Goal: Information Seeking & Learning: Compare options

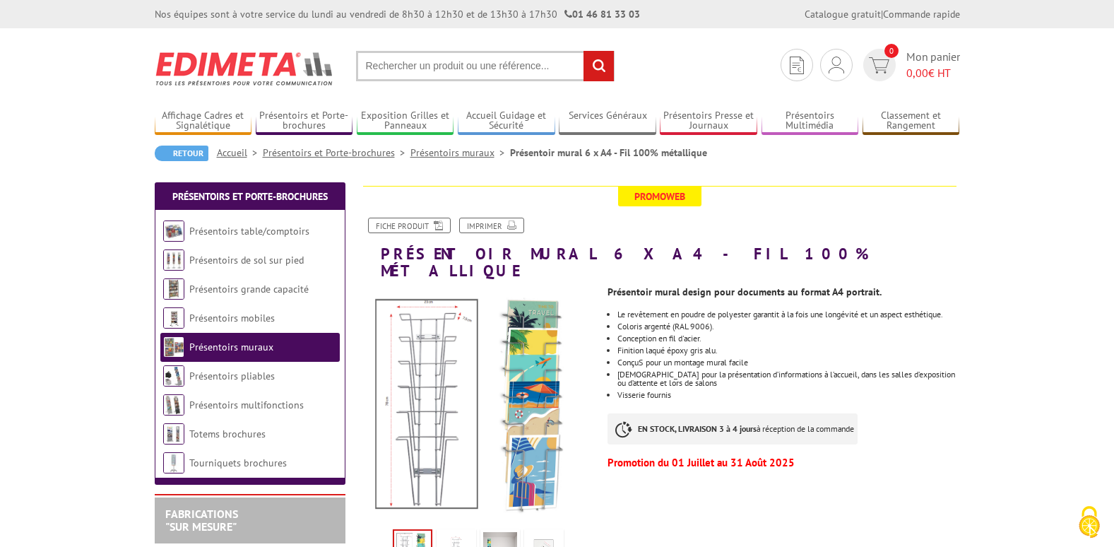
click at [217, 345] on link "Présentoirs muraux" at bounding box center [231, 346] width 84 height 13
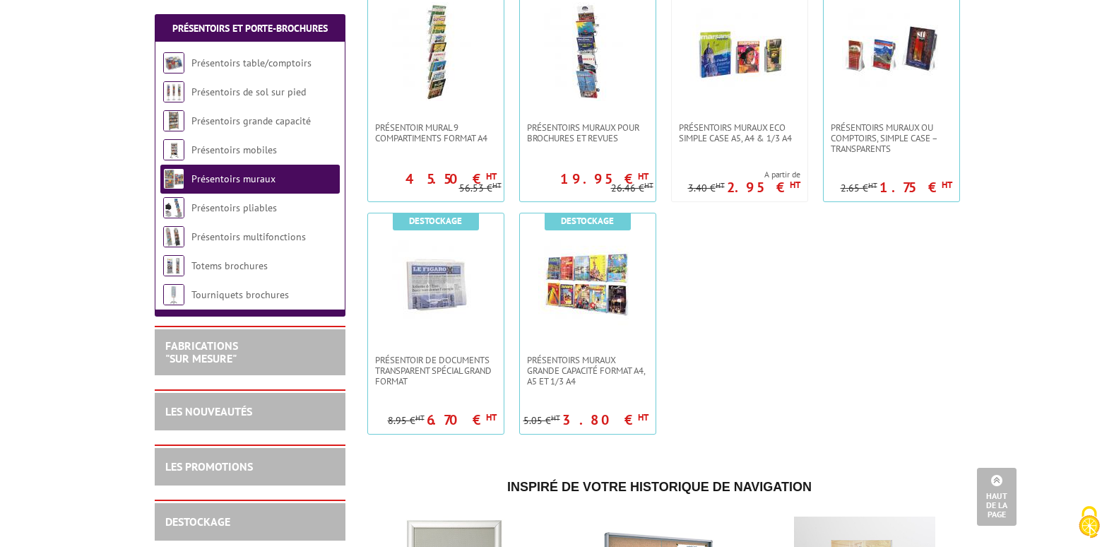
scroll to position [1052, 0]
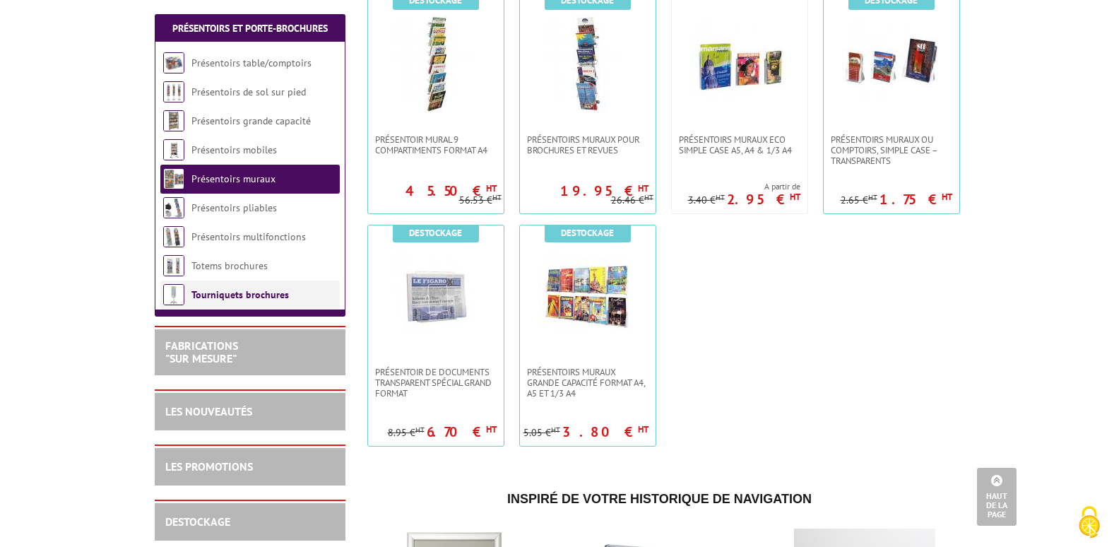
click at [247, 296] on link "Tourniquets brochures" at bounding box center [239, 294] width 97 height 13
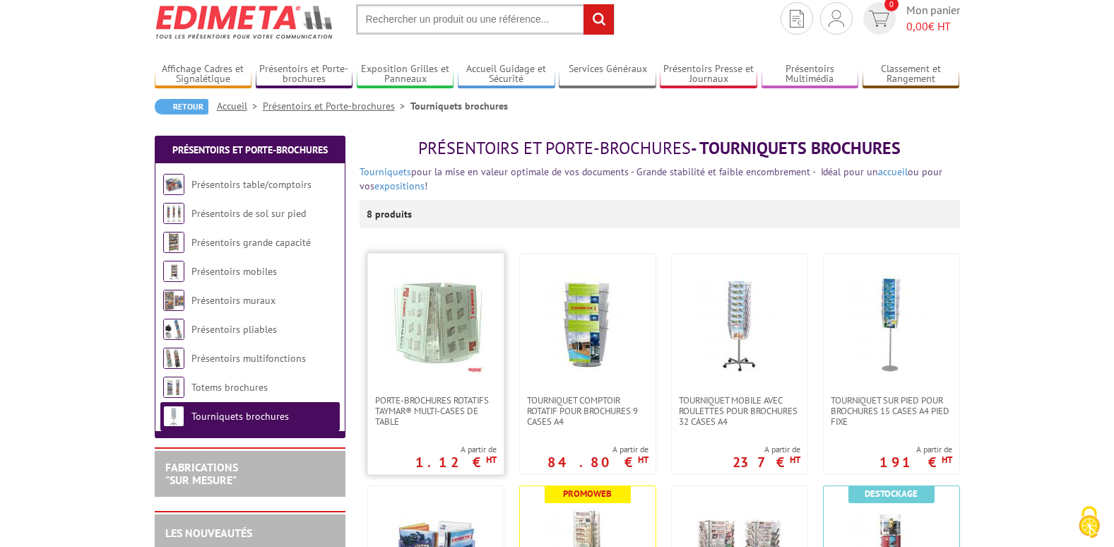
scroll to position [71, 0]
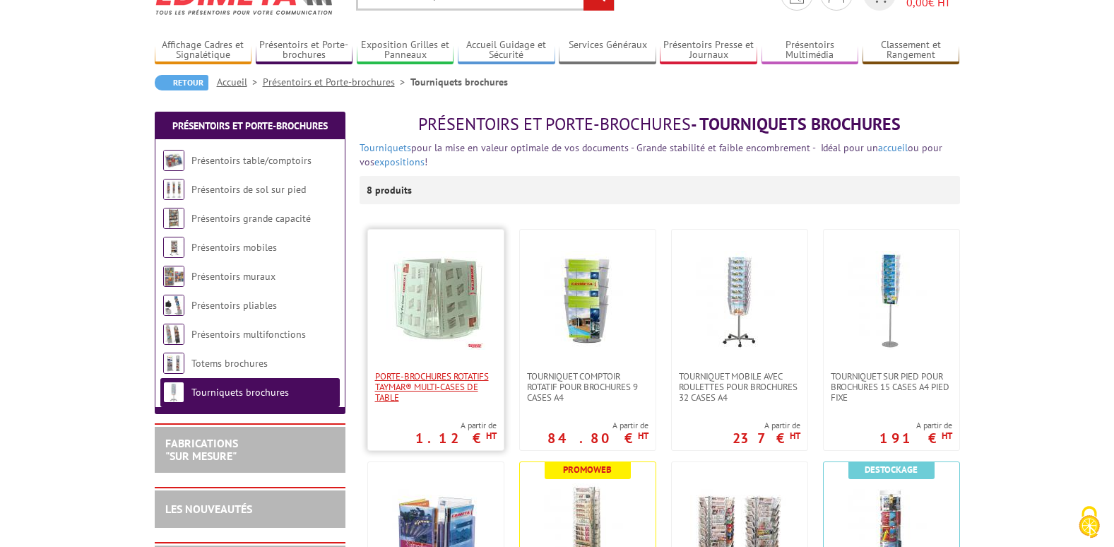
click at [440, 379] on span "Porte-Brochures Rotatifs Taymar® Multi-cases de table" at bounding box center [435, 387] width 121 height 32
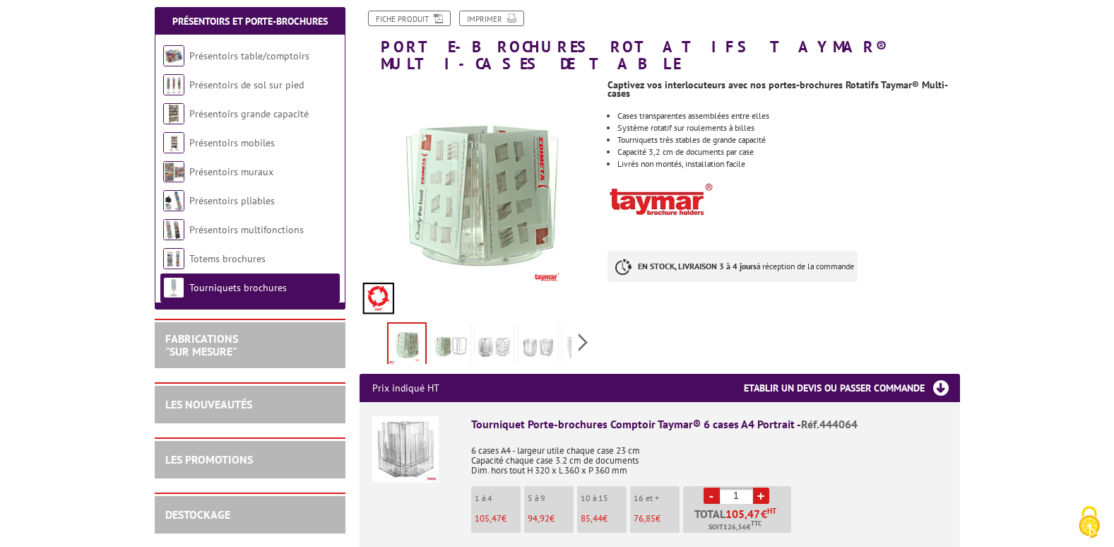
scroll to position [141, 0]
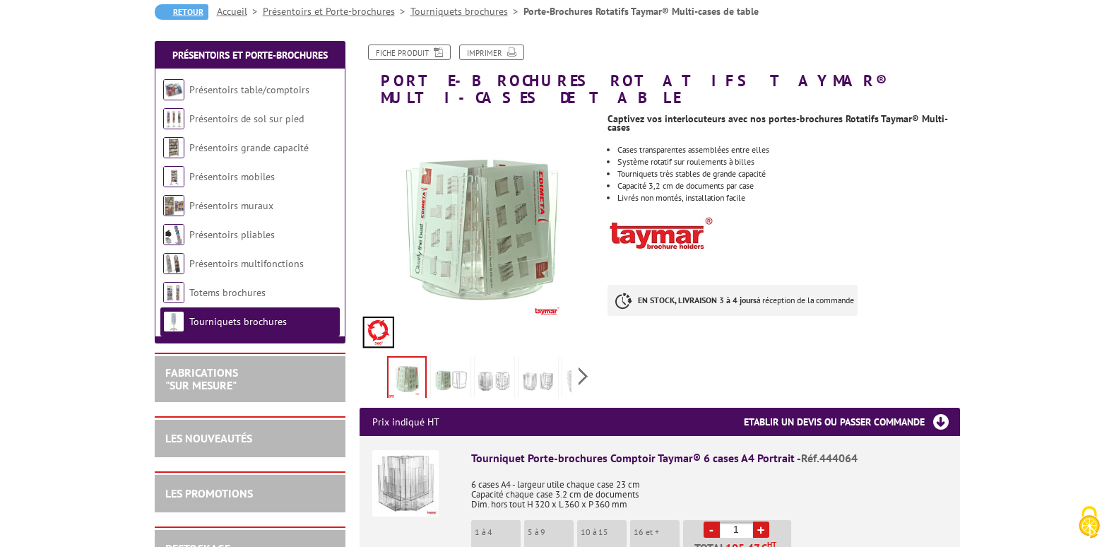
click at [188, 10] on link "Retour" at bounding box center [182, 12] width 54 height 16
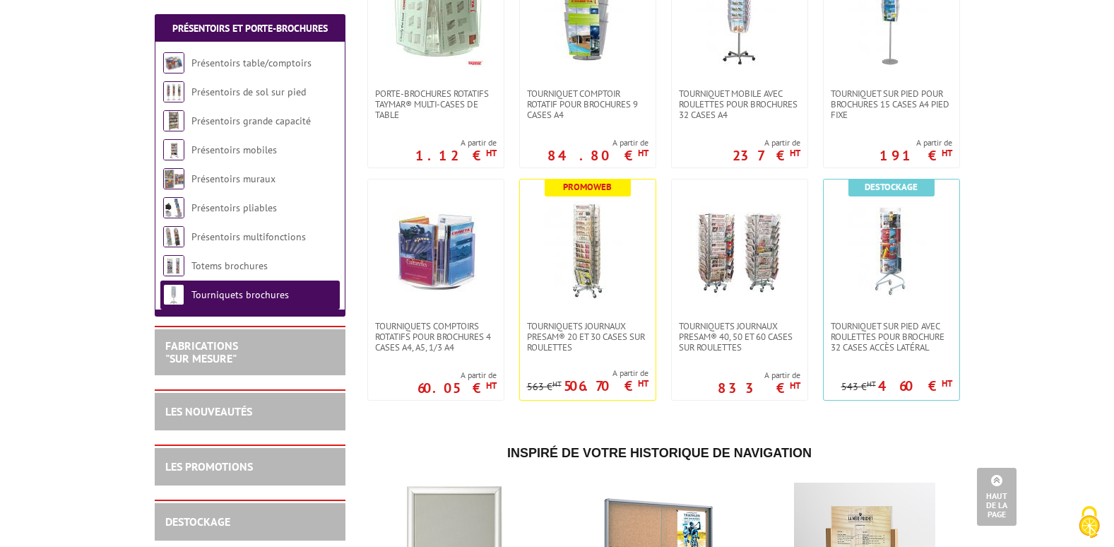
scroll to position [424, 0]
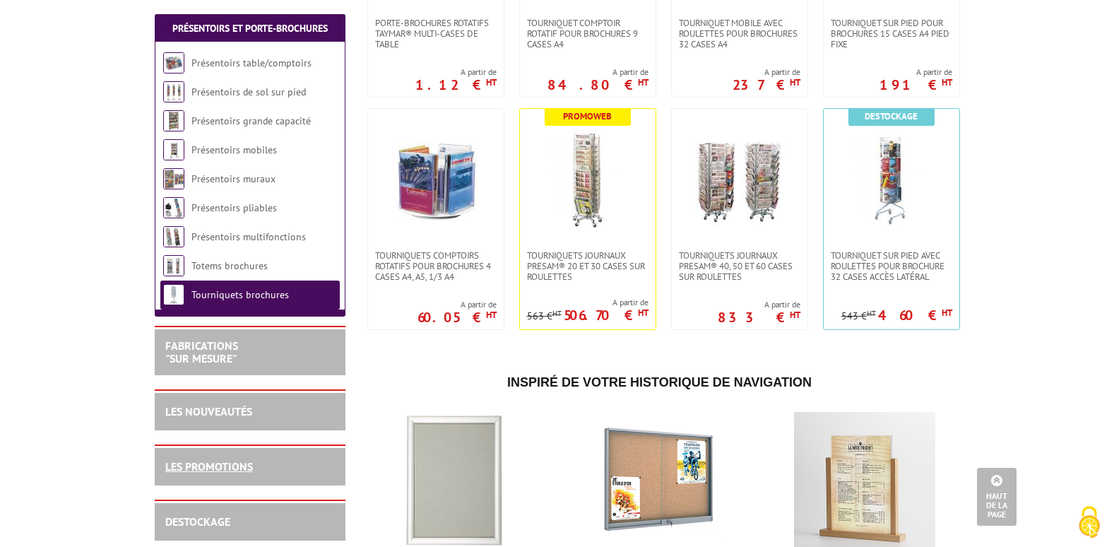
click at [239, 470] on link "LES PROMOTIONS" at bounding box center [209, 466] width 88 height 14
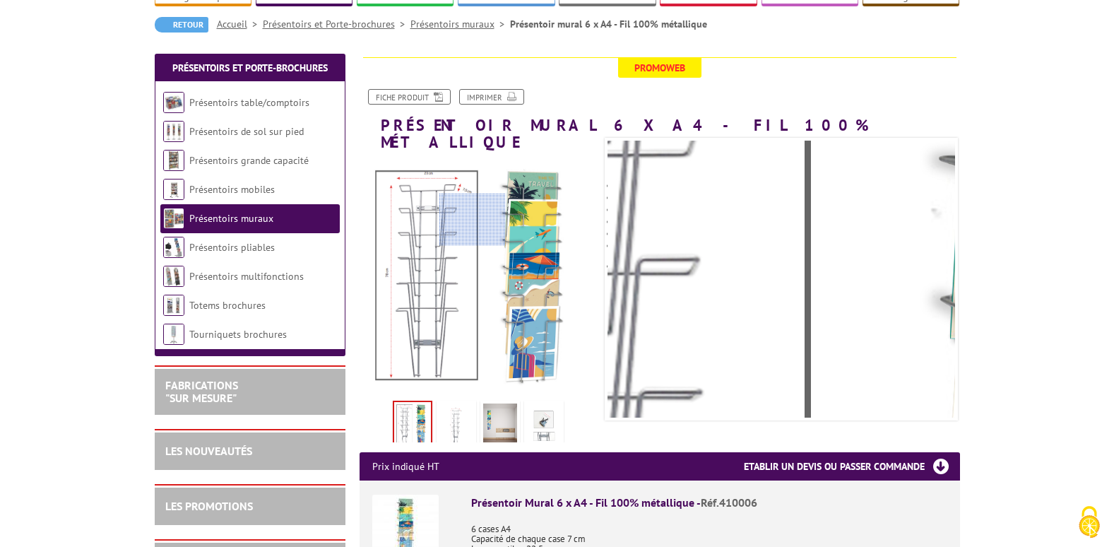
scroll to position [141, 0]
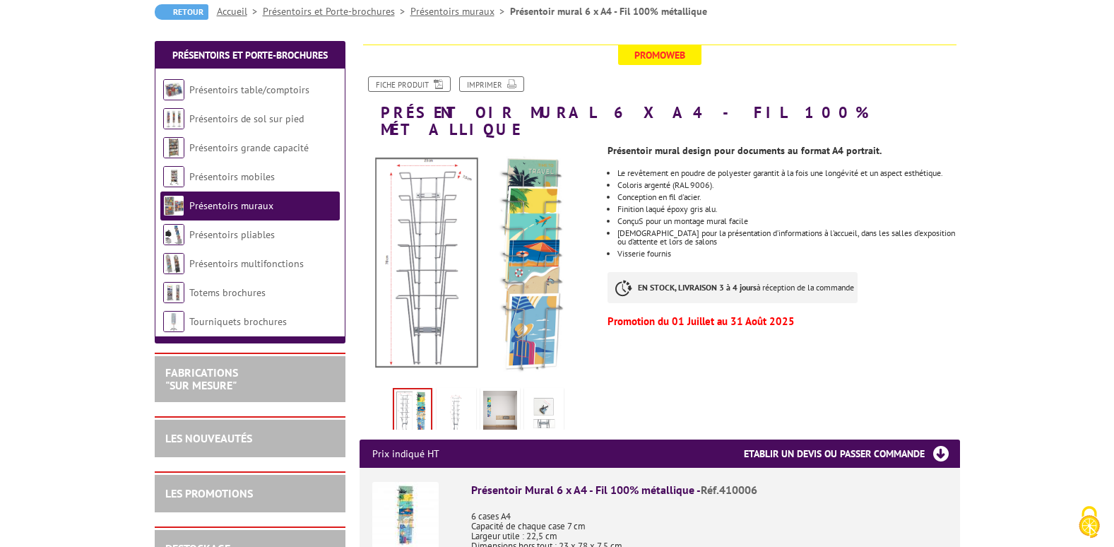
click at [451, 393] on img at bounding box center [456, 413] width 34 height 44
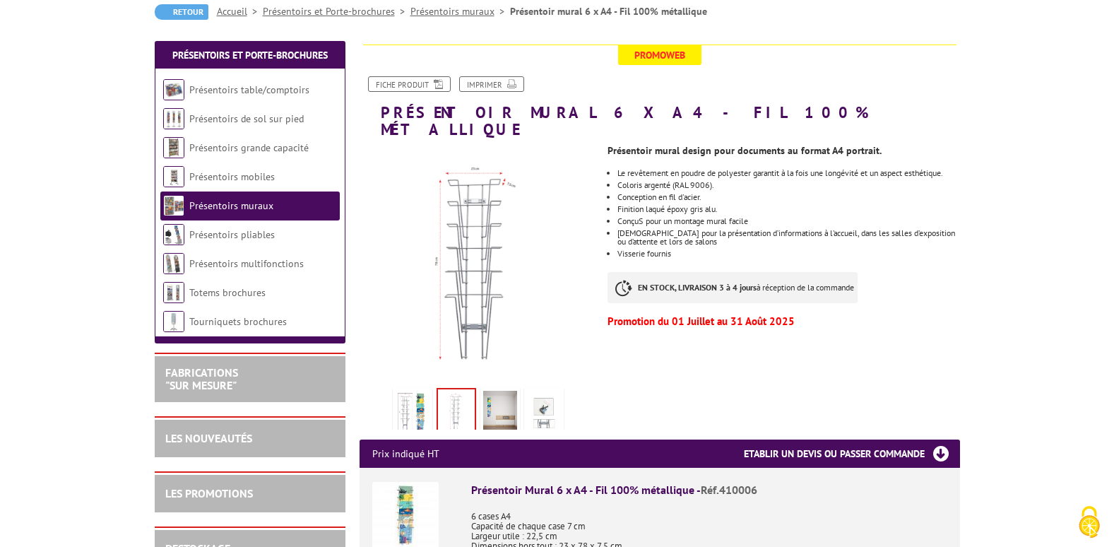
click at [496, 391] on img at bounding box center [500, 413] width 34 height 44
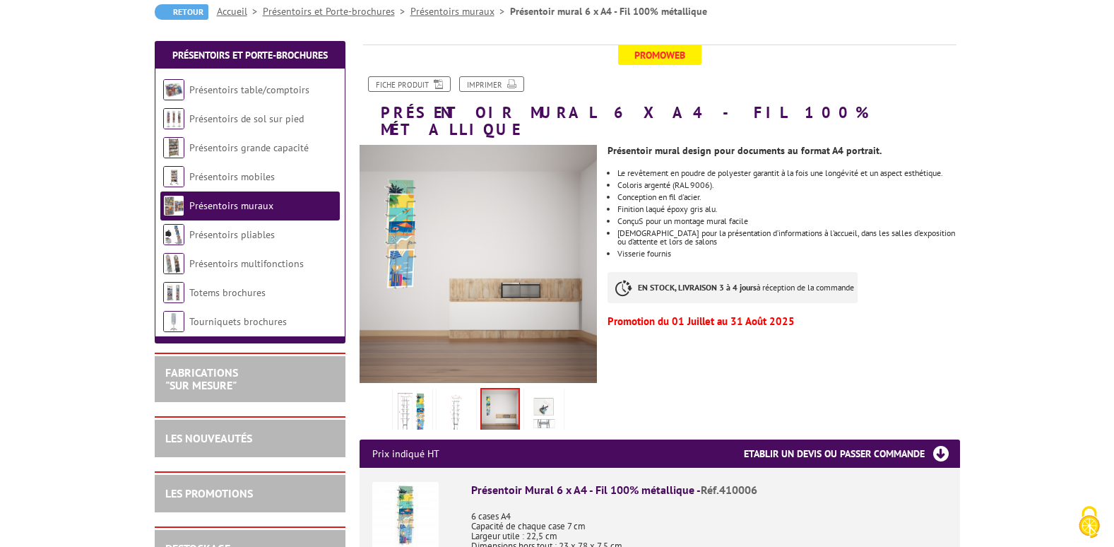
click at [543, 395] on img at bounding box center [544, 413] width 34 height 44
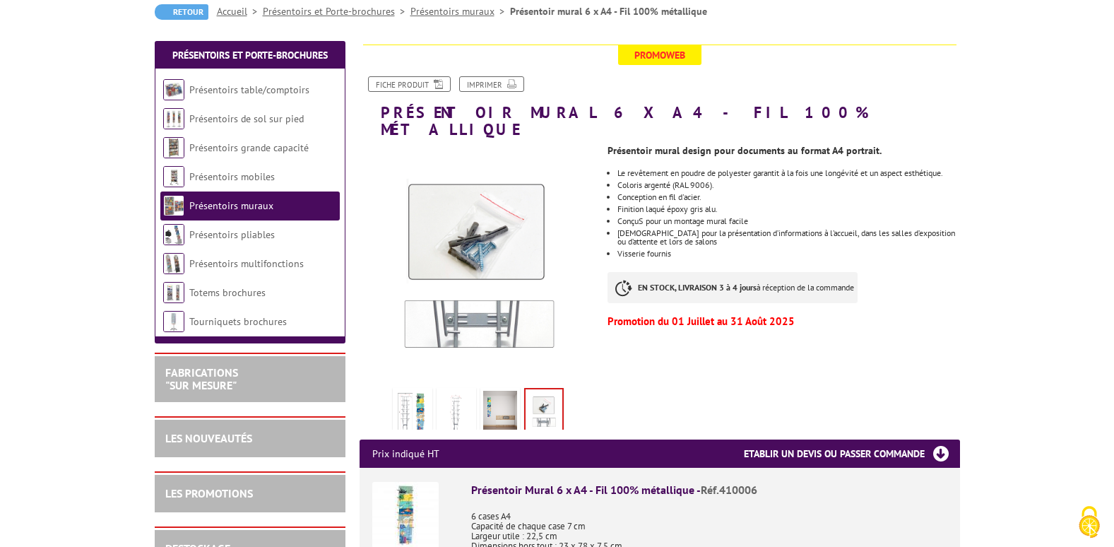
click at [415, 398] on img at bounding box center [413, 413] width 34 height 44
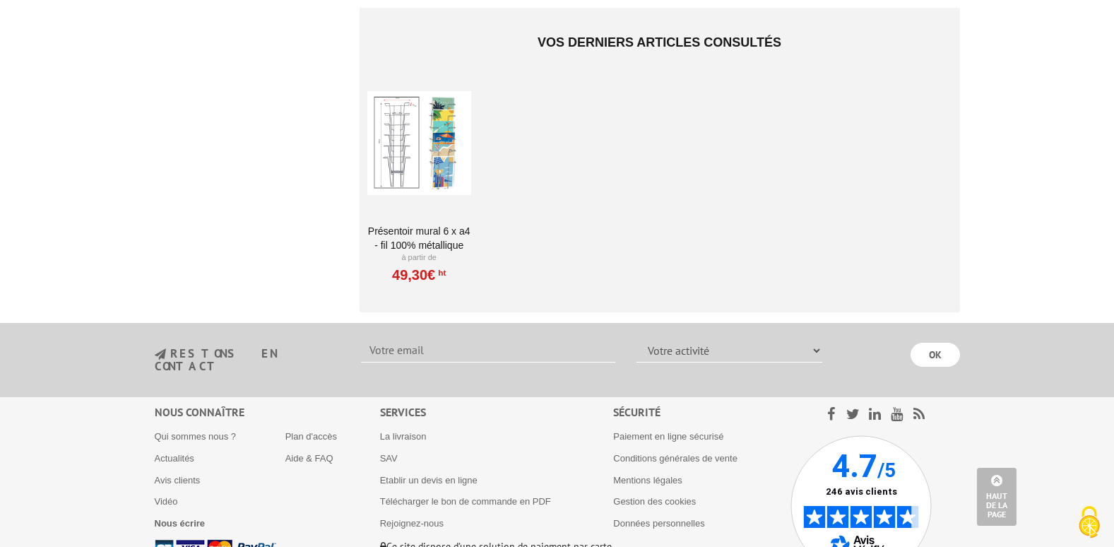
scroll to position [1201, 0]
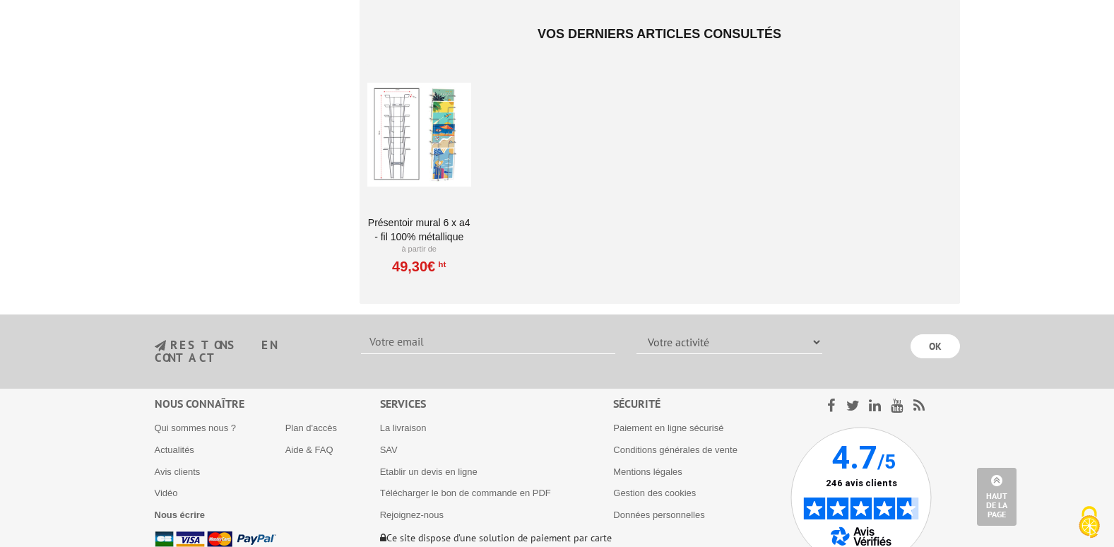
click at [406, 124] on div at bounding box center [419, 134] width 104 height 141
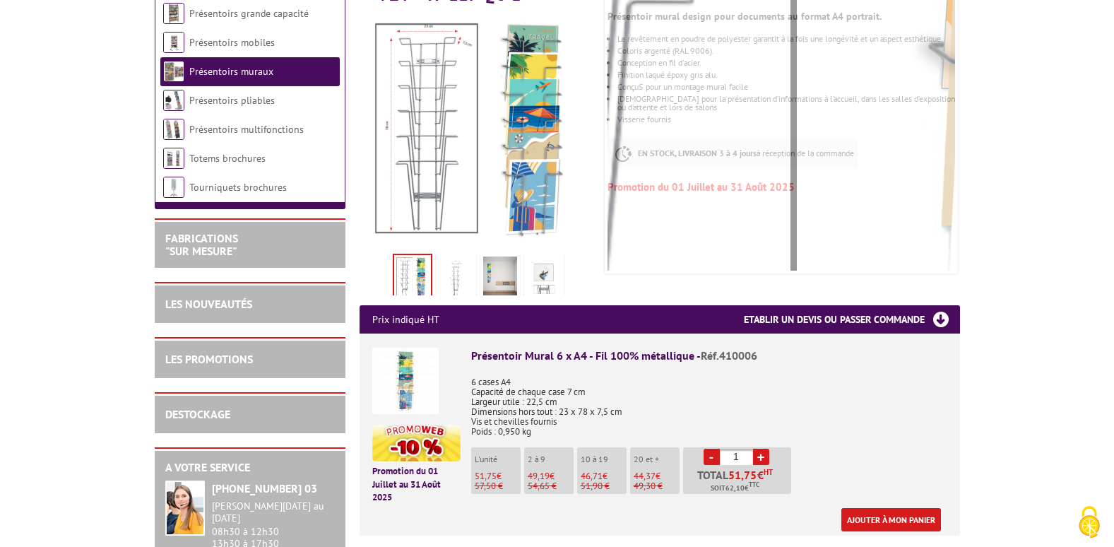
scroll to position [283, 0]
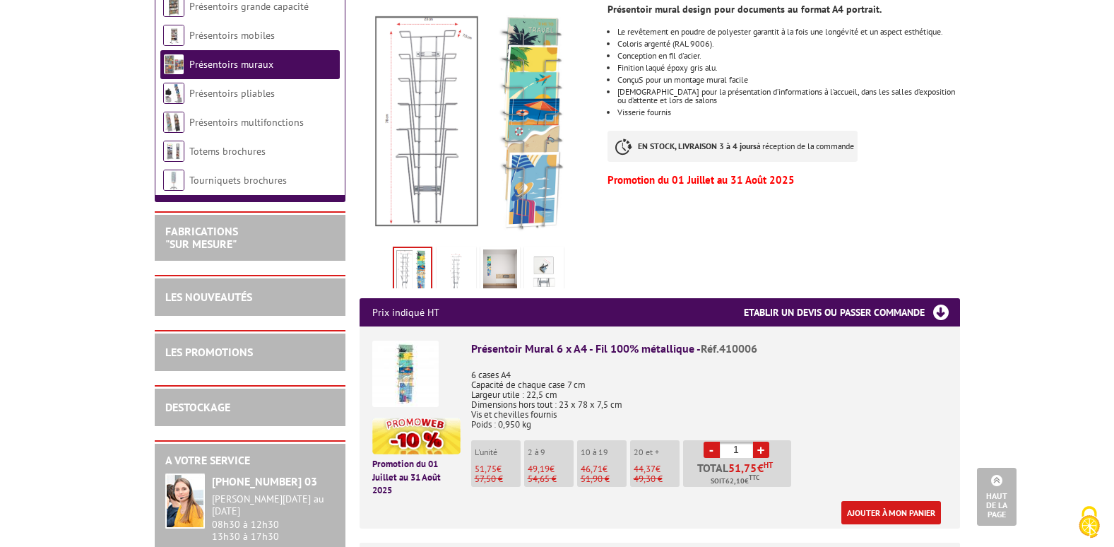
click at [761, 441] on link "+" at bounding box center [761, 449] width 16 height 16
click at [711, 441] on link "-" at bounding box center [711, 449] width 16 height 16
type input "1"
